Goal: Transaction & Acquisition: Purchase product/service

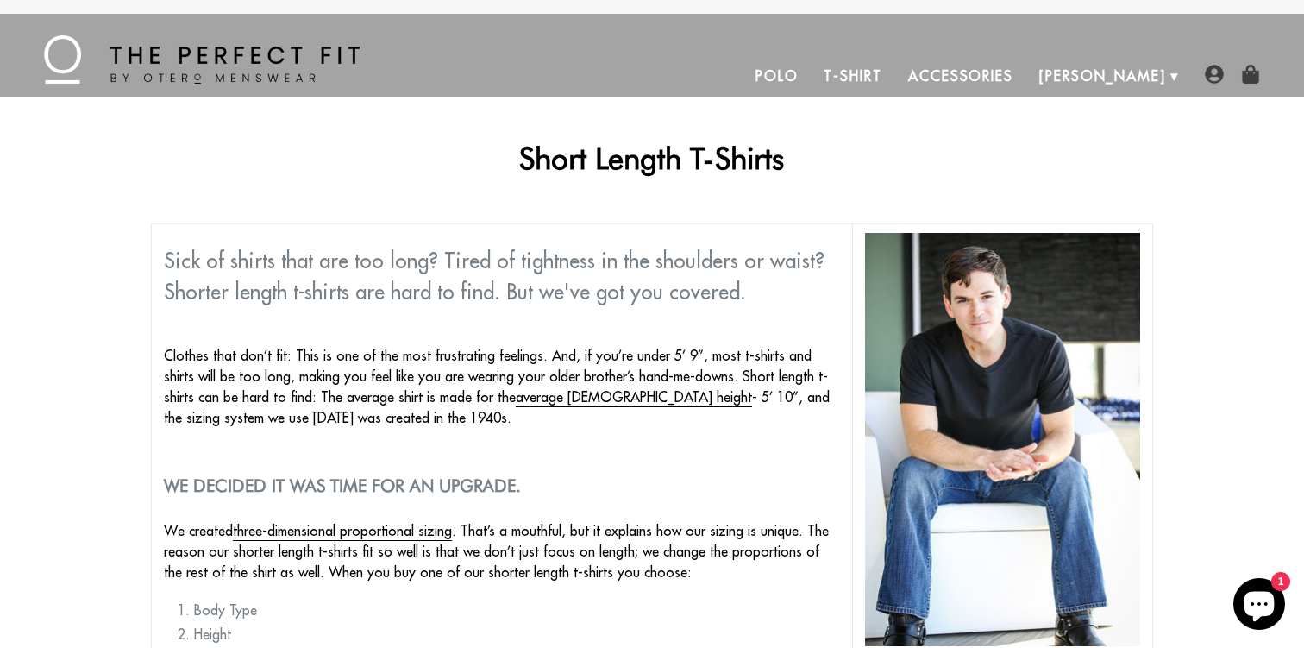
click at [894, 78] on link "T-Shirt" at bounding box center [853, 75] width 84 height 41
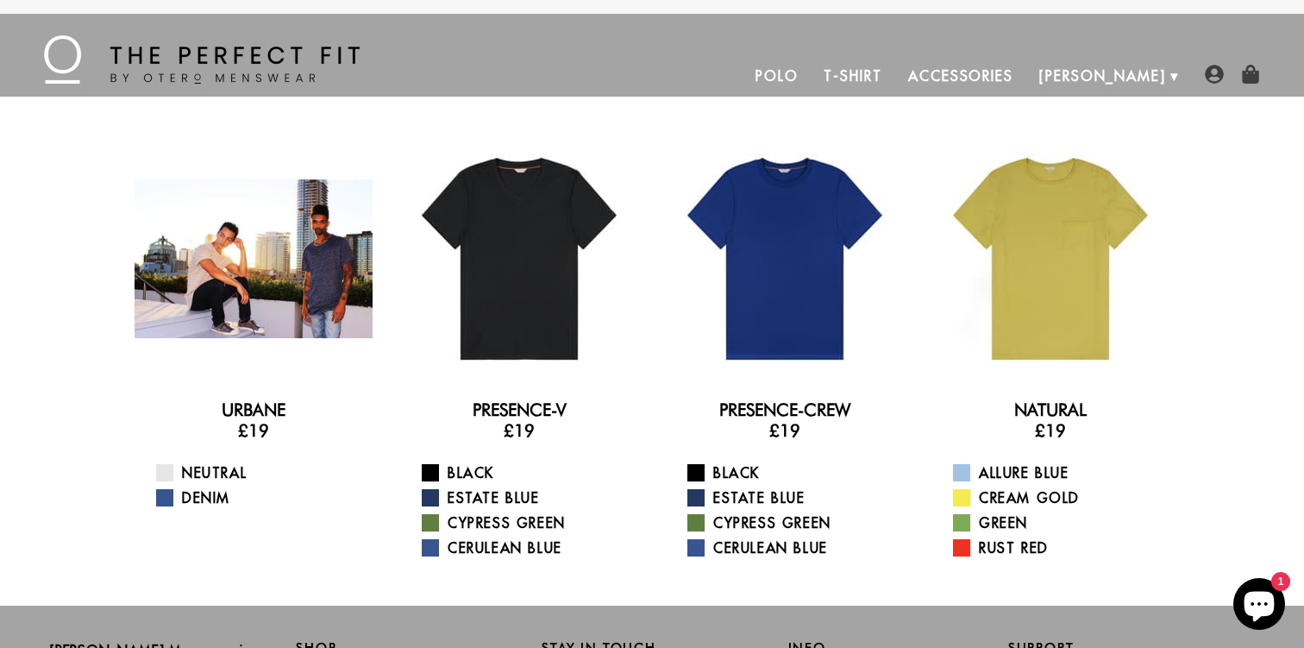
click at [290, 254] on div at bounding box center [254, 259] width 238 height 238
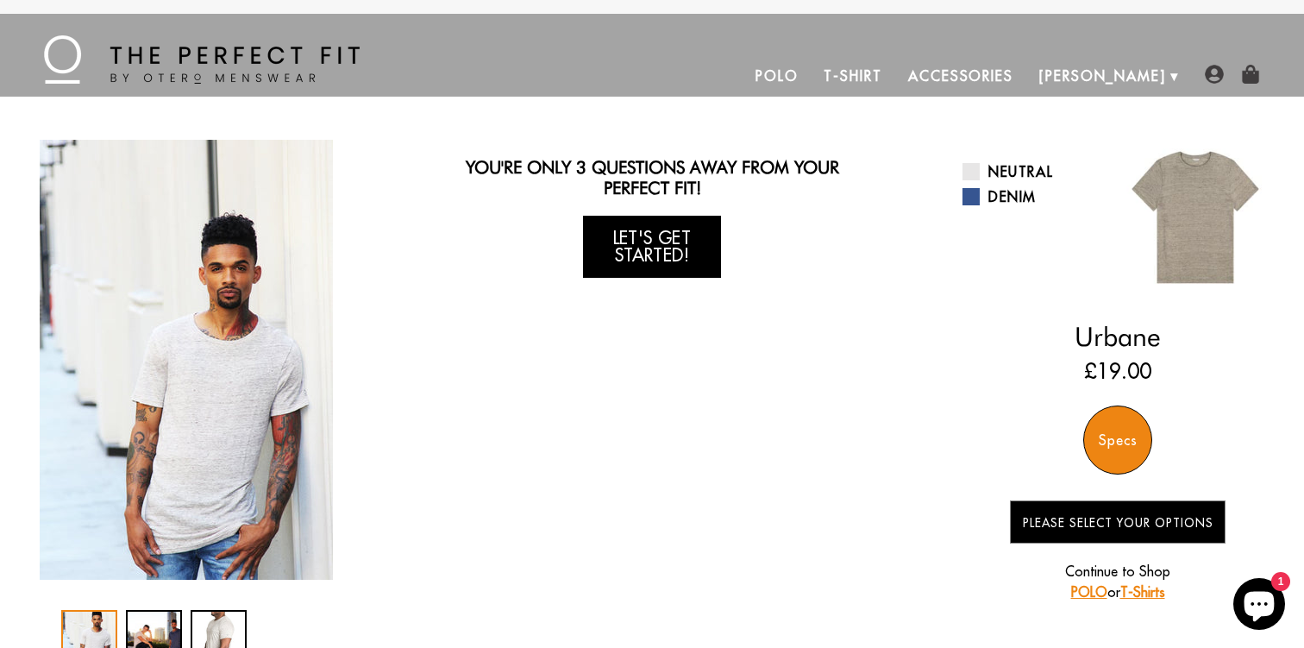
click at [632, 232] on link "Let's Get Started!" at bounding box center [652, 247] width 138 height 62
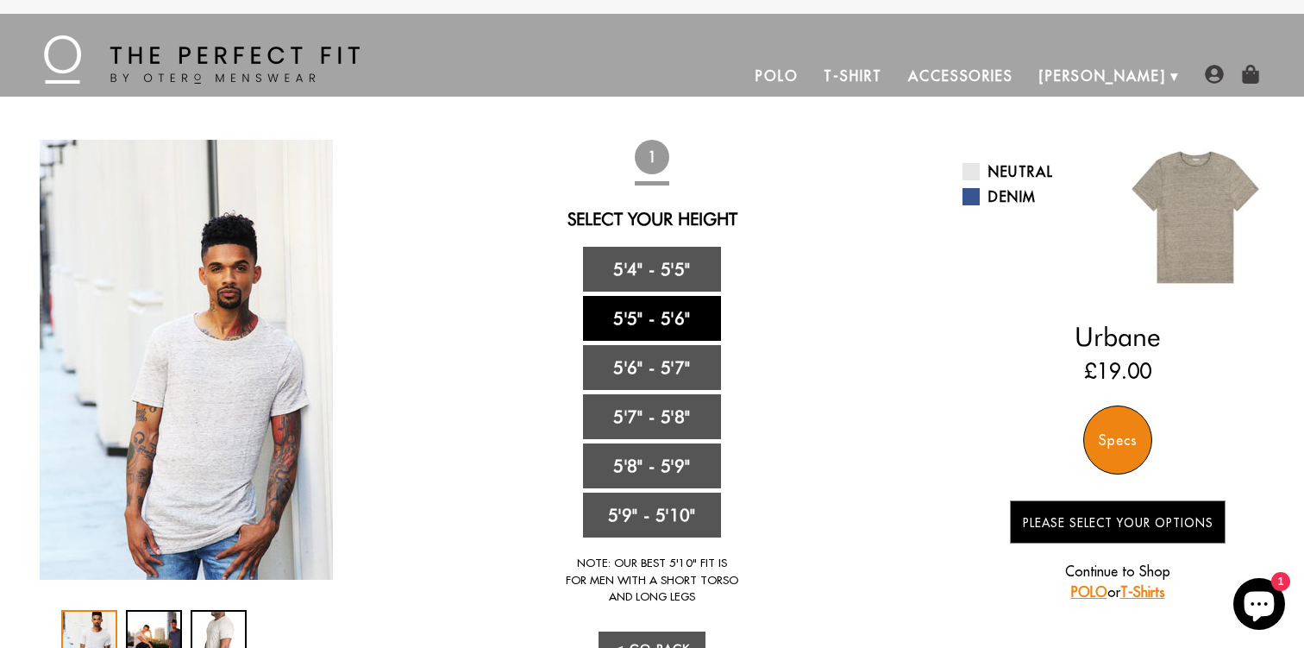
click at [627, 314] on link "5'5" - 5'6"" at bounding box center [652, 318] width 138 height 45
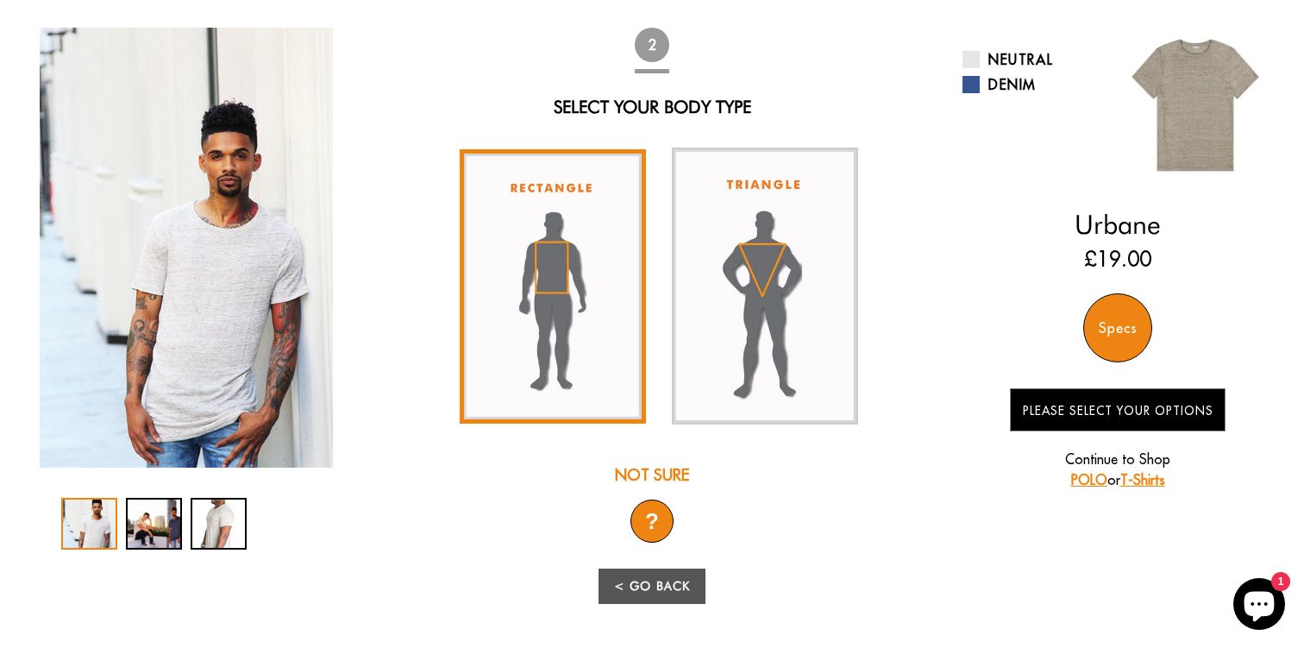
scroll to position [113, 0]
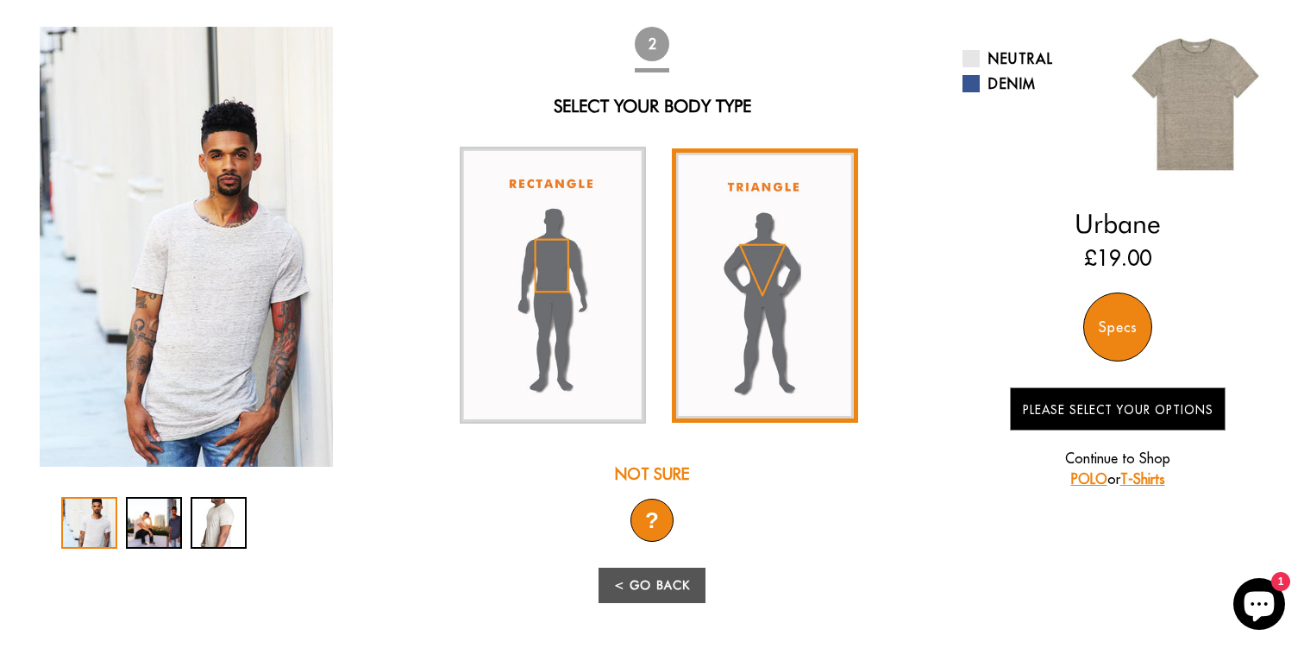
click at [767, 276] on img at bounding box center [765, 285] width 186 height 274
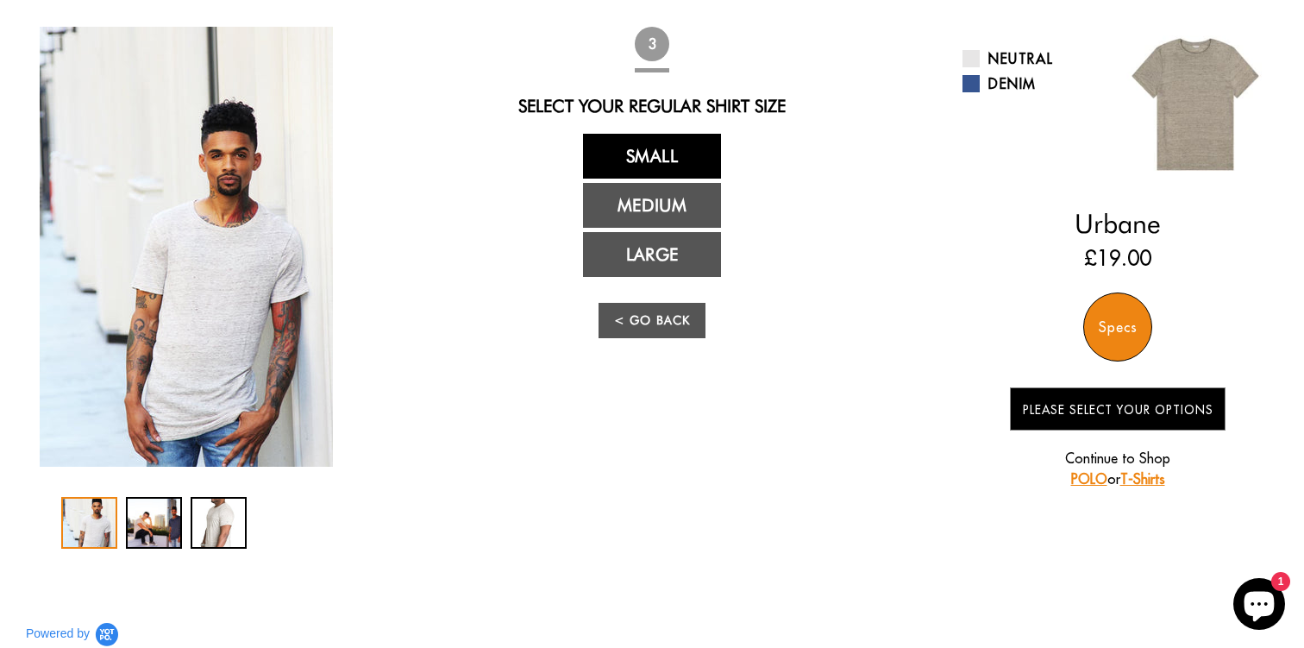
click at [662, 152] on link "Small" at bounding box center [652, 156] width 138 height 45
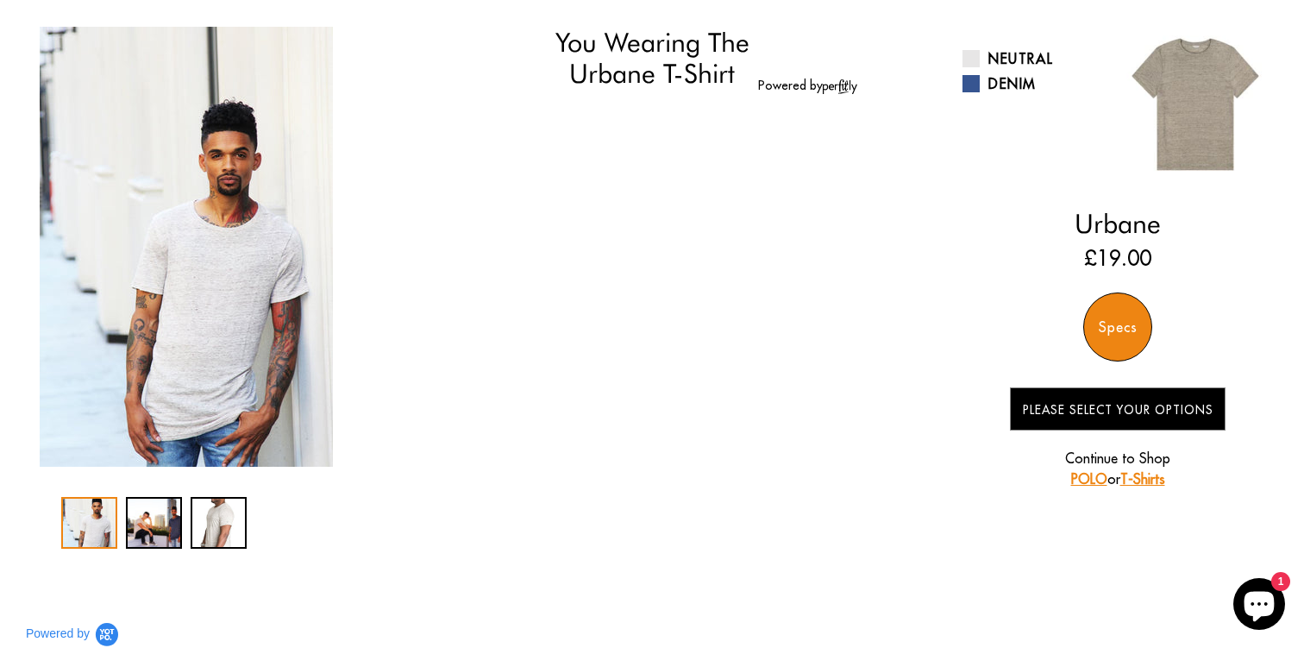
select select "55-56"
select select "triangle"
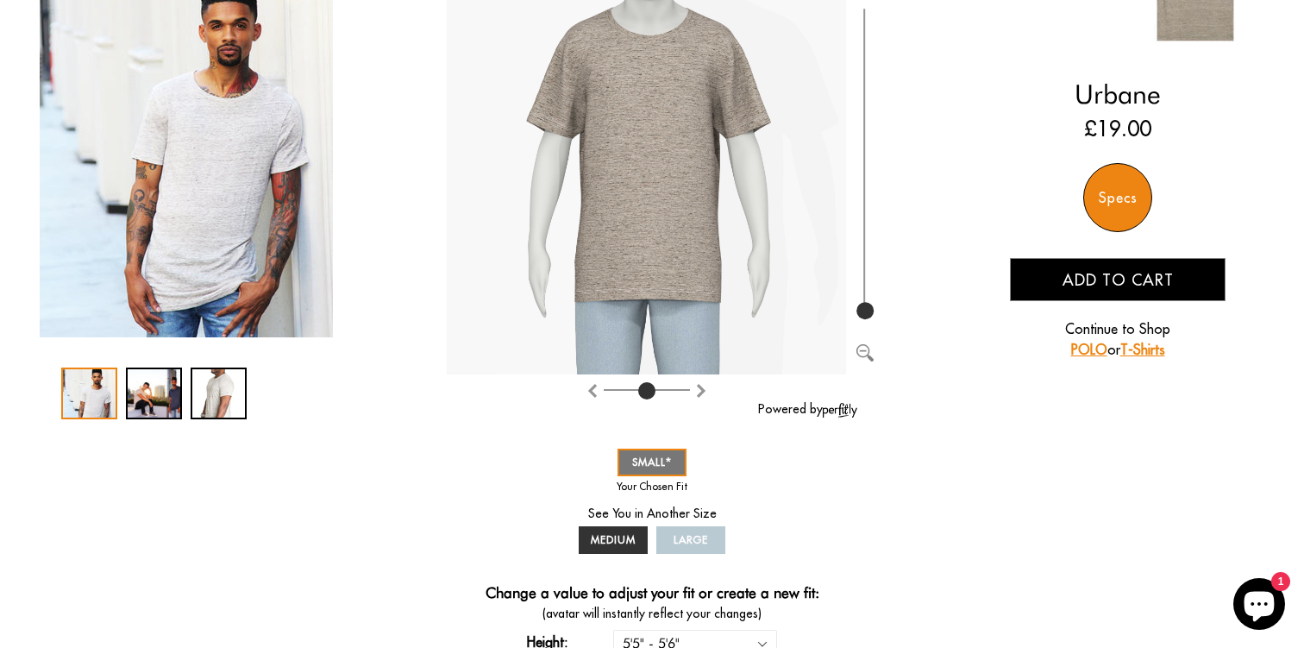
scroll to position [224, 0]
